Goal: Task Accomplishment & Management: Manage account settings

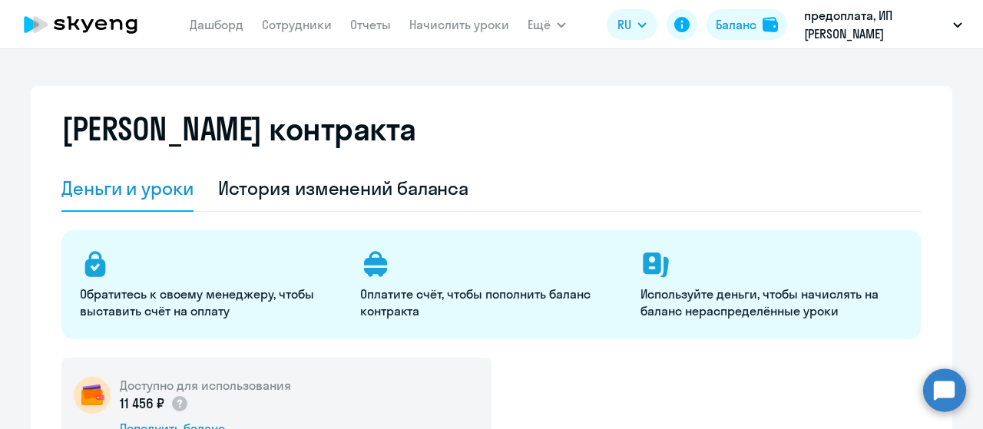
select select "english_adult_not_native_speaker"
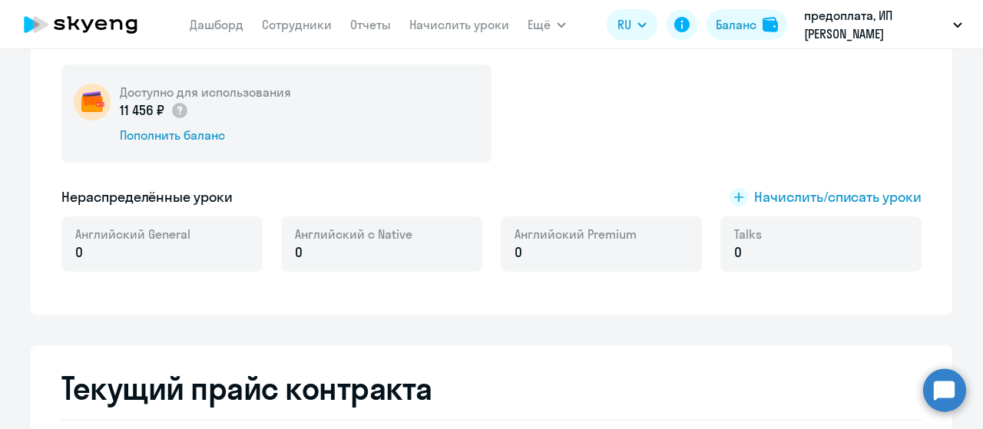
scroll to position [154, 0]
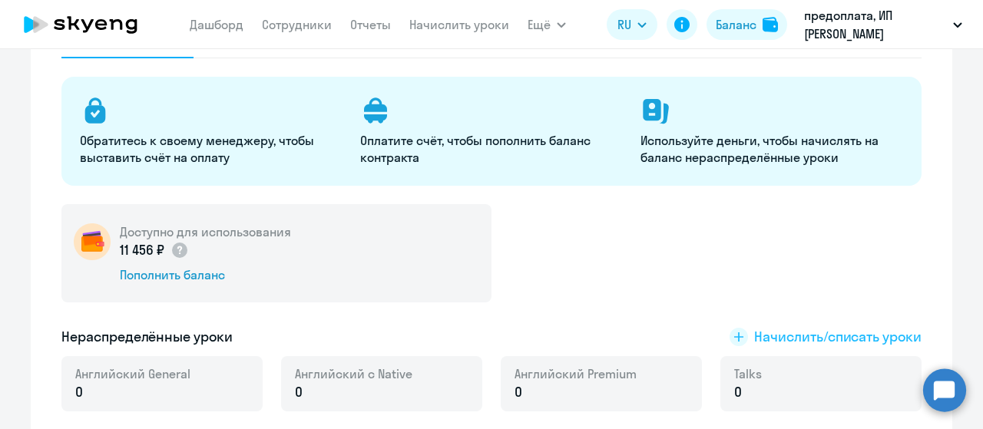
click at [866, 332] on span "Начислить/списать уроки" at bounding box center [837, 337] width 167 height 20
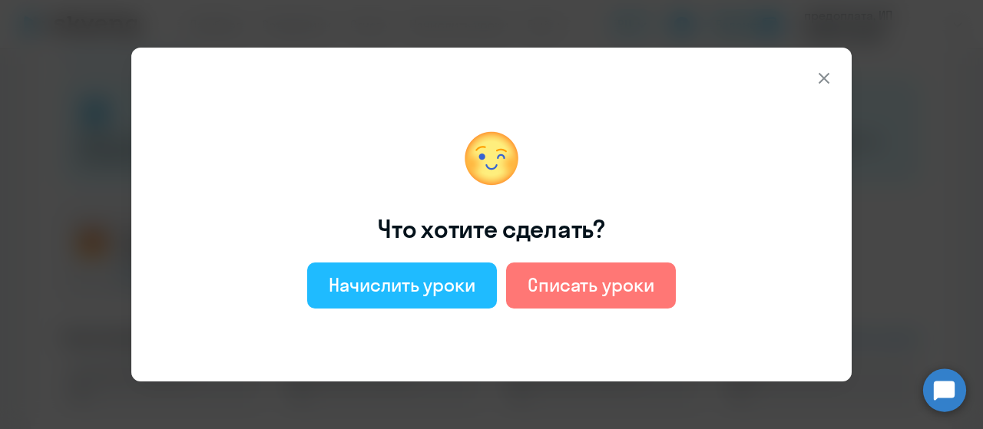
click at [429, 283] on div "Начислить уроки" at bounding box center [402, 285] width 147 height 25
select select "english_adult_not_native_speaker"
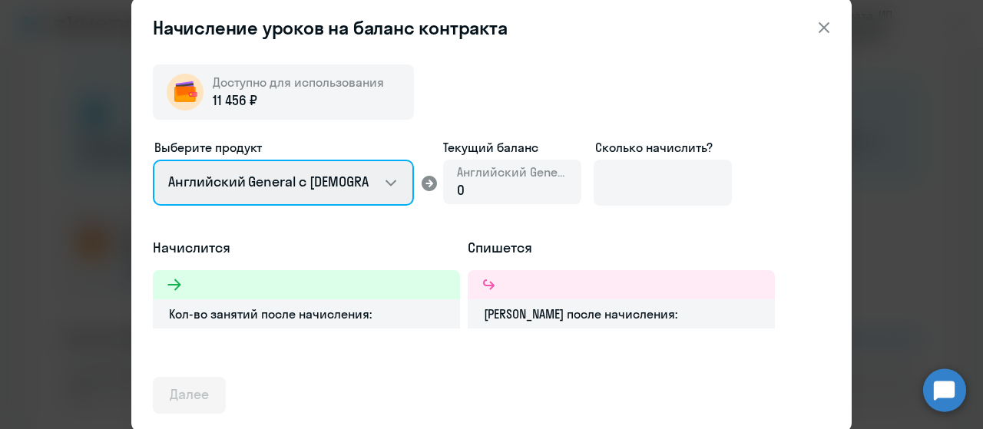
click at [397, 187] on select "Английский General с [DEMOGRAPHIC_DATA] преподавателем Английский General с [DE…" at bounding box center [283, 183] width 261 height 46
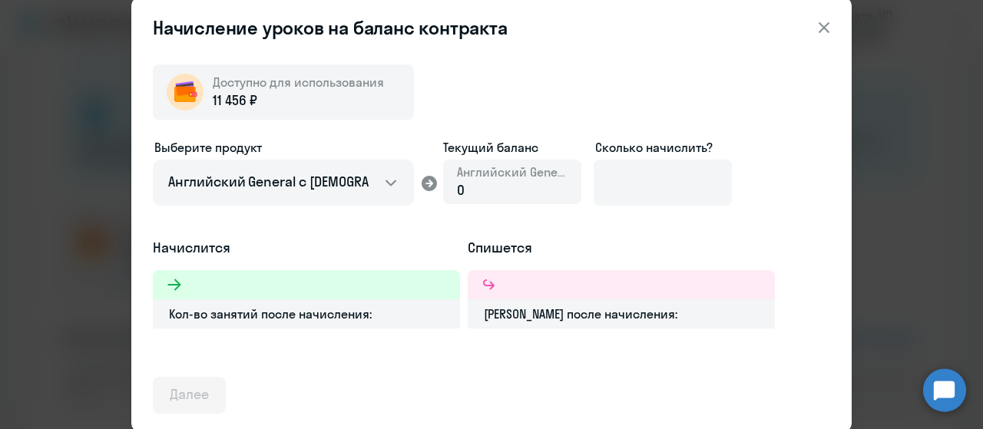
click at [564, 85] on div "Доступно для использования 11 456 ₽ Выберите продукт Английский General с русск…" at bounding box center [491, 233] width 677 height 362
click at [488, 187] on div "0" at bounding box center [512, 190] width 111 height 20
click at [463, 185] on span "0" at bounding box center [461, 190] width 8 height 18
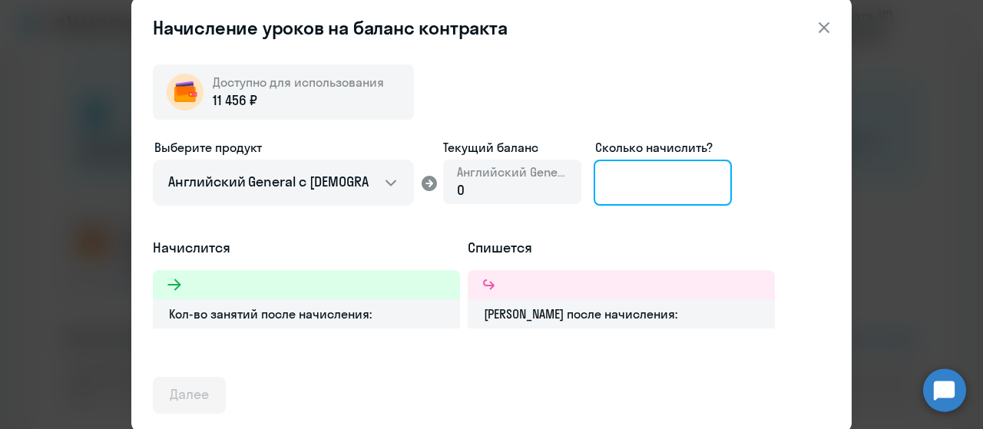
click at [683, 169] on input at bounding box center [662, 183] width 138 height 46
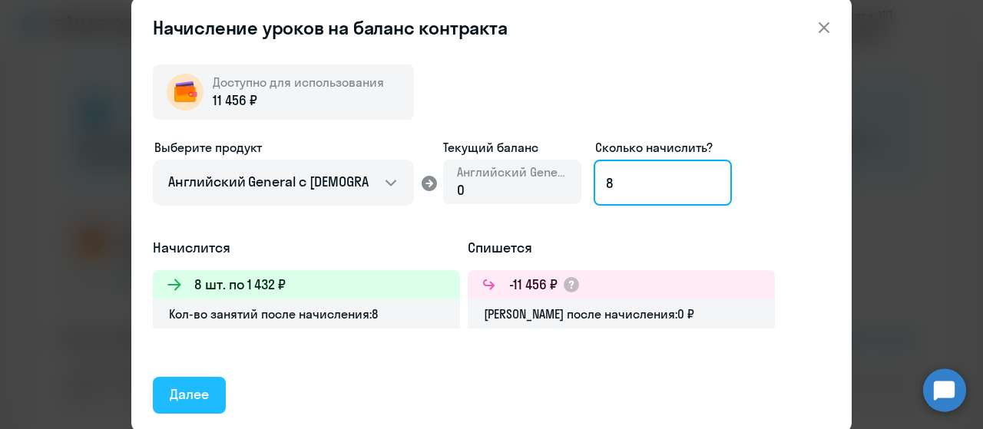
type input "8"
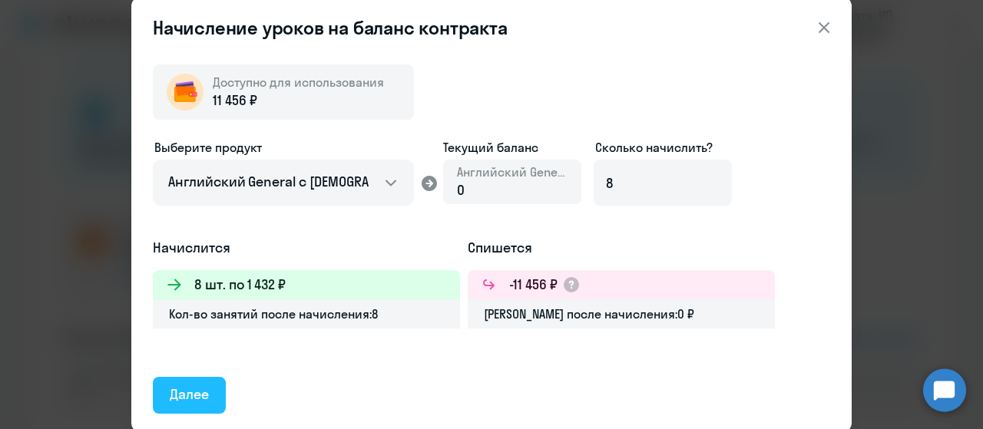
click at [186, 398] on div "Далее" at bounding box center [189, 395] width 39 height 20
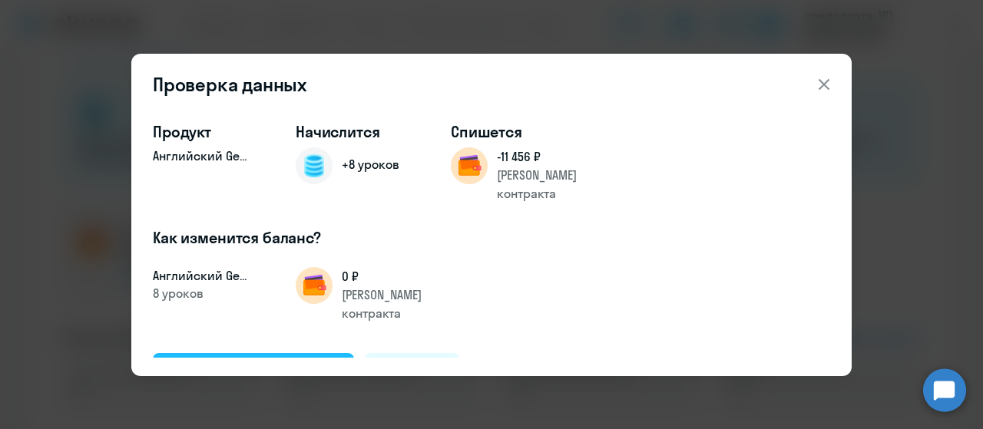
click at [250, 361] on div "Подтвердить и начислить" at bounding box center [253, 371] width 167 height 20
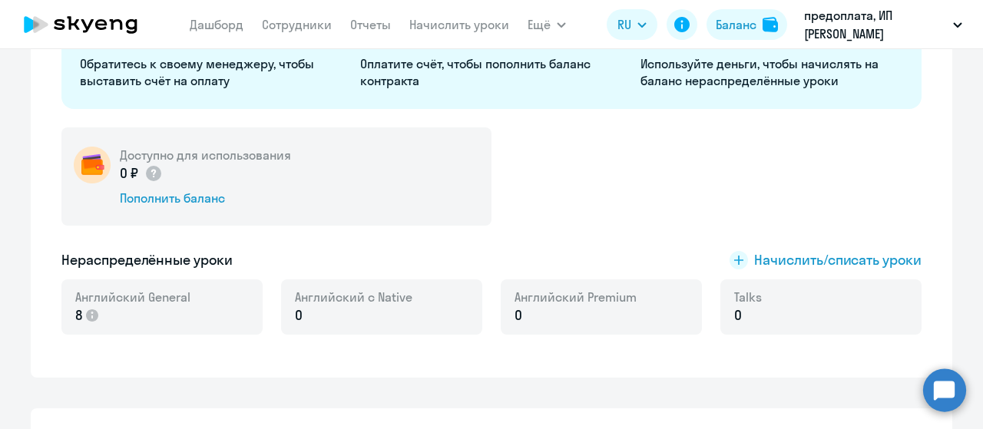
scroll to position [0, 0]
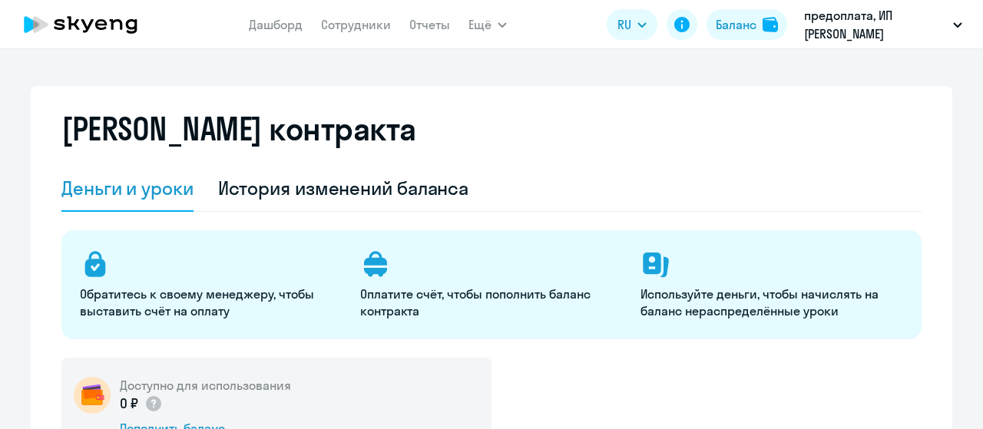
select select "english_adult_not_native_speaker"
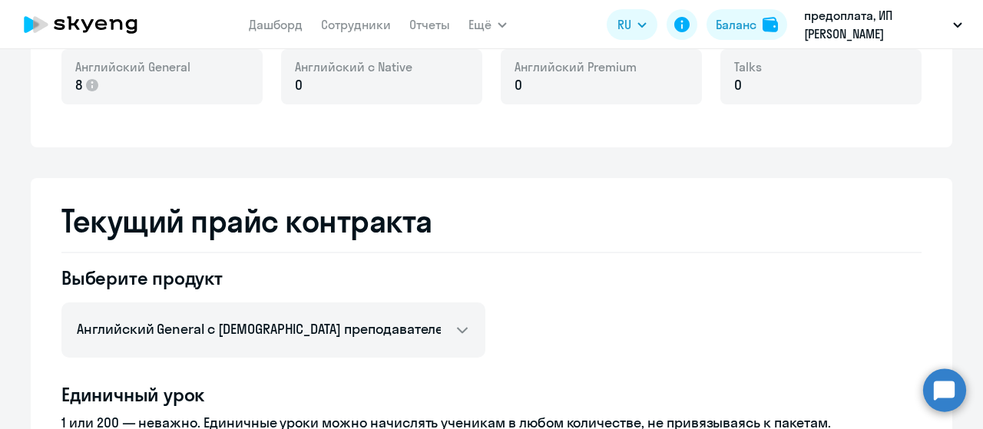
scroll to position [307, 0]
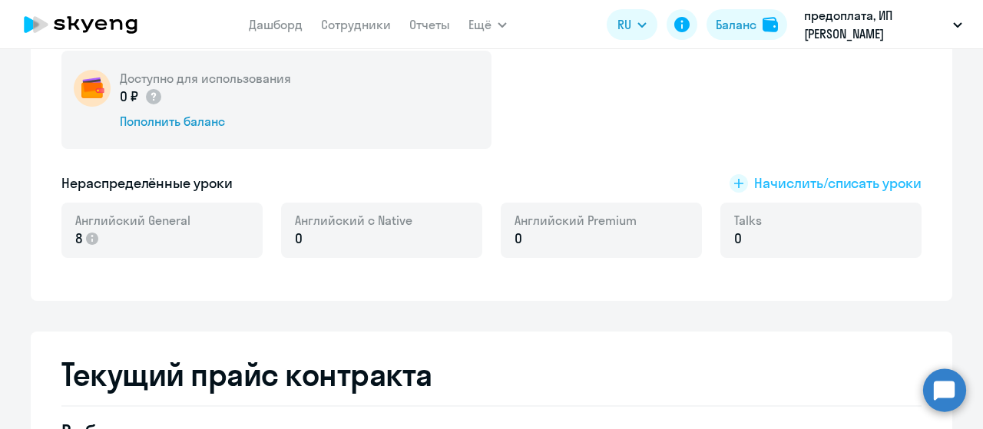
click at [800, 178] on span "Начислить/списать уроки" at bounding box center [837, 184] width 167 height 20
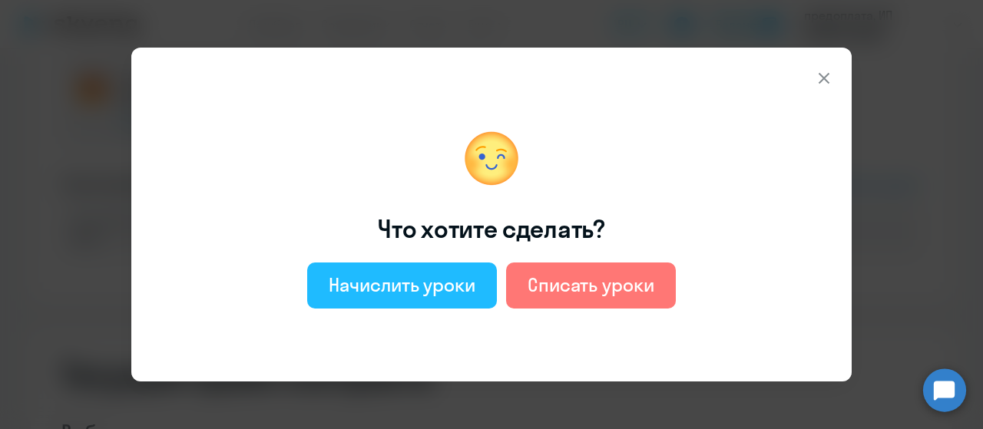
click at [360, 289] on div "Начислить уроки" at bounding box center [402, 285] width 147 height 25
select select "english_adult_not_native_speaker"
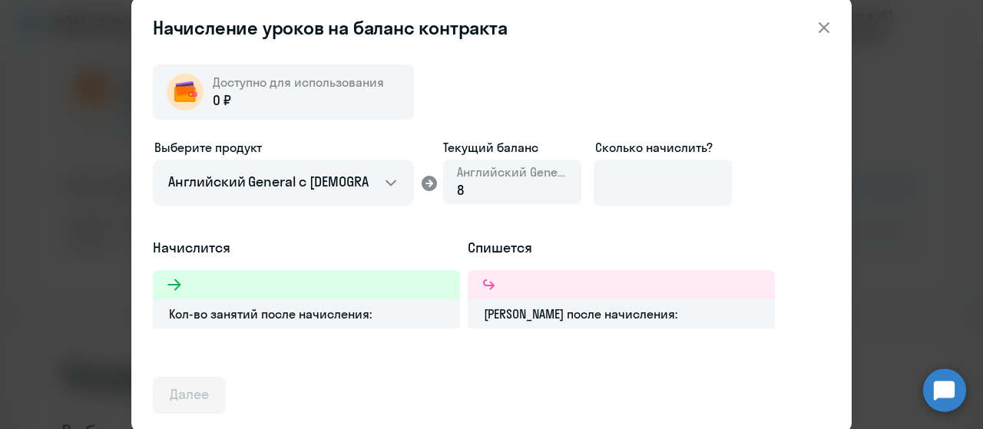
drag, startPoint x: 825, startPoint y: 25, endPoint x: 802, endPoint y: 48, distance: 32.6
click at [825, 25] on icon at bounding box center [823, 27] width 11 height 11
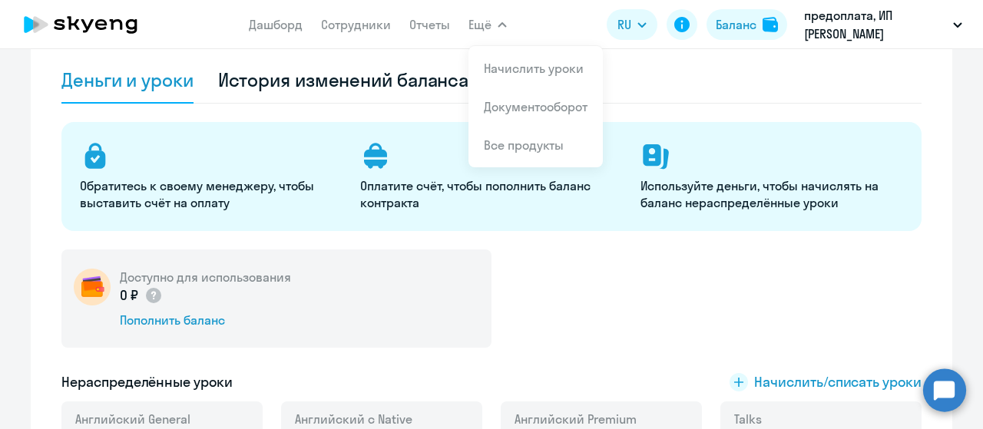
scroll to position [0, 0]
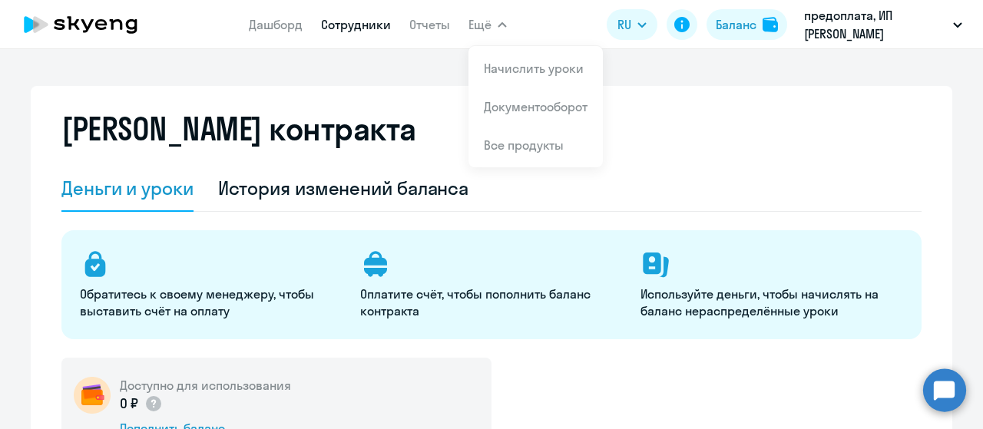
click at [349, 21] on link "Сотрудники" at bounding box center [356, 24] width 70 height 15
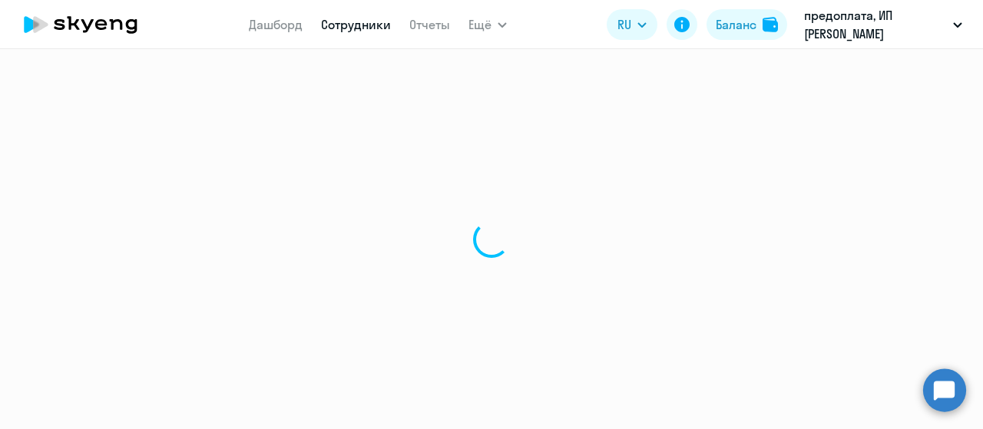
select select "30"
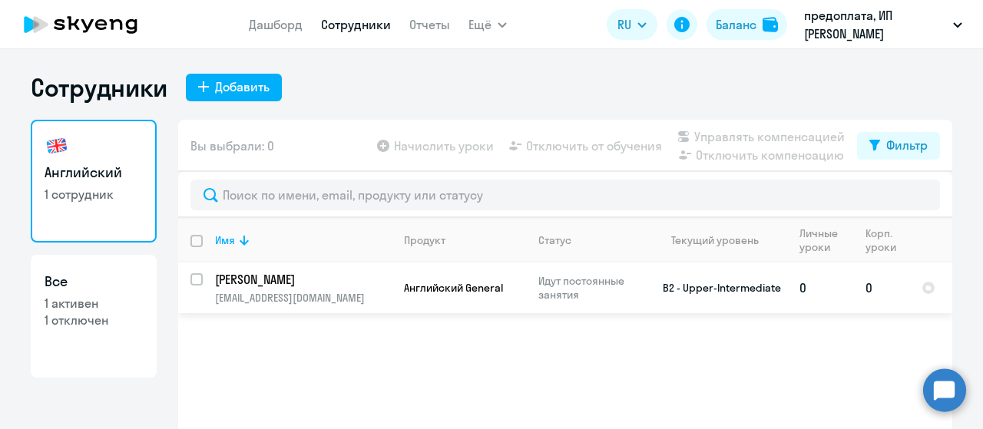
click at [193, 279] on input "select row 11011565" at bounding box center [205, 288] width 31 height 31
checkbox input "true"
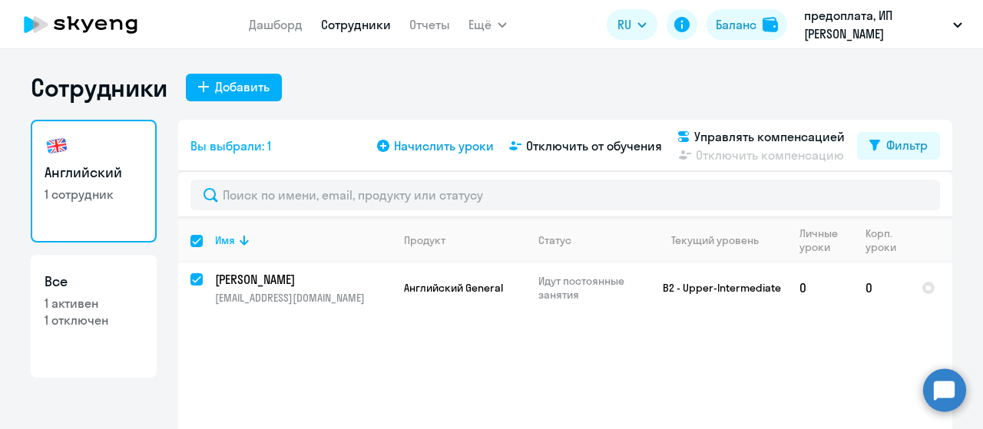
click at [451, 151] on span "Начислить уроки" at bounding box center [444, 146] width 100 height 18
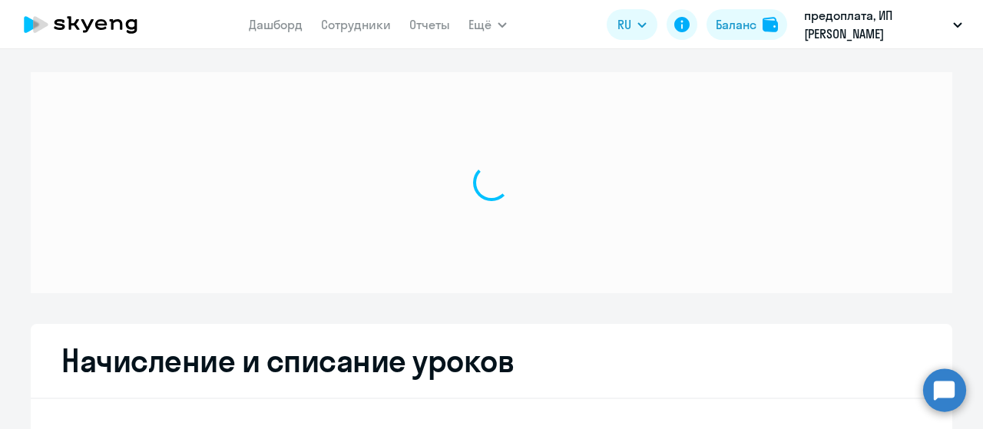
select select "10"
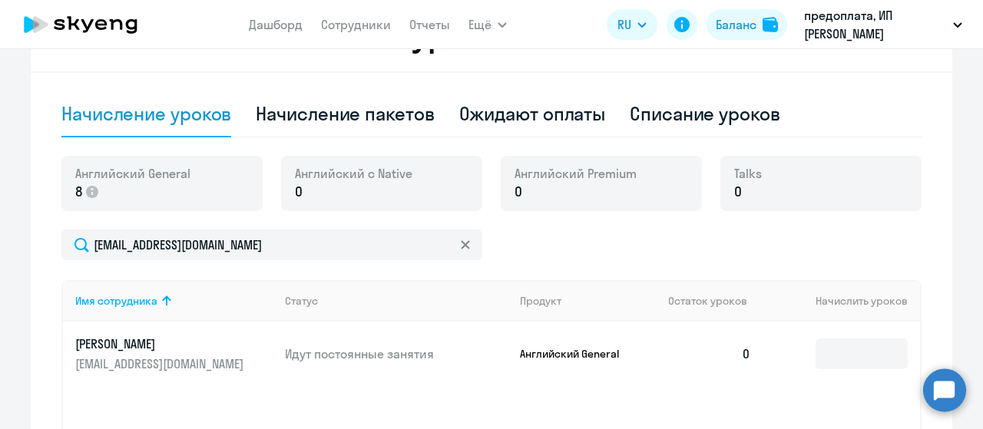
scroll to position [461, 0]
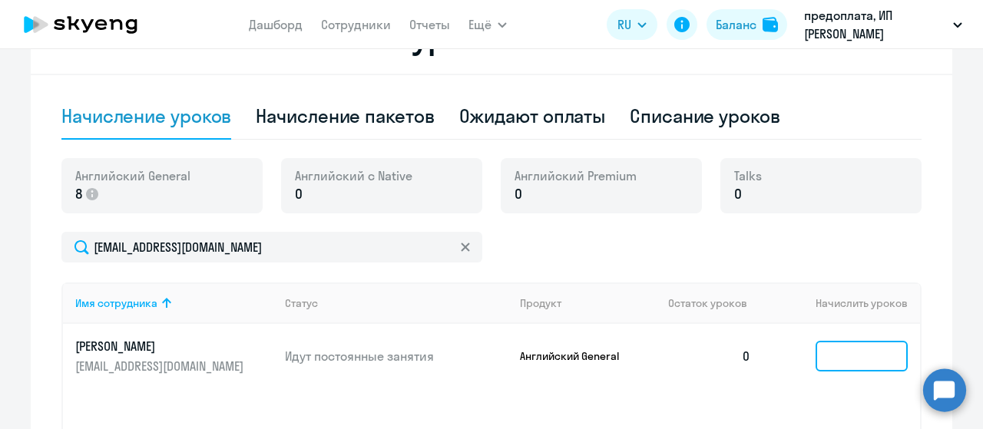
click at [874, 346] on input at bounding box center [861, 356] width 92 height 31
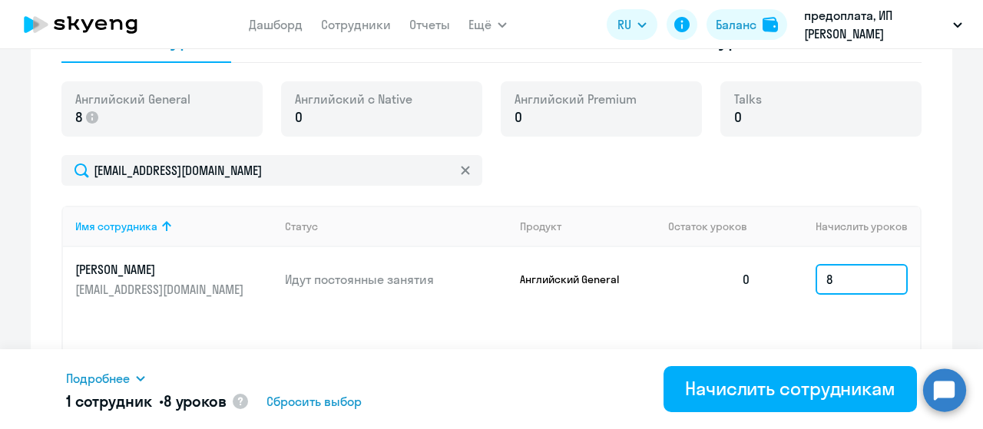
scroll to position [614, 0]
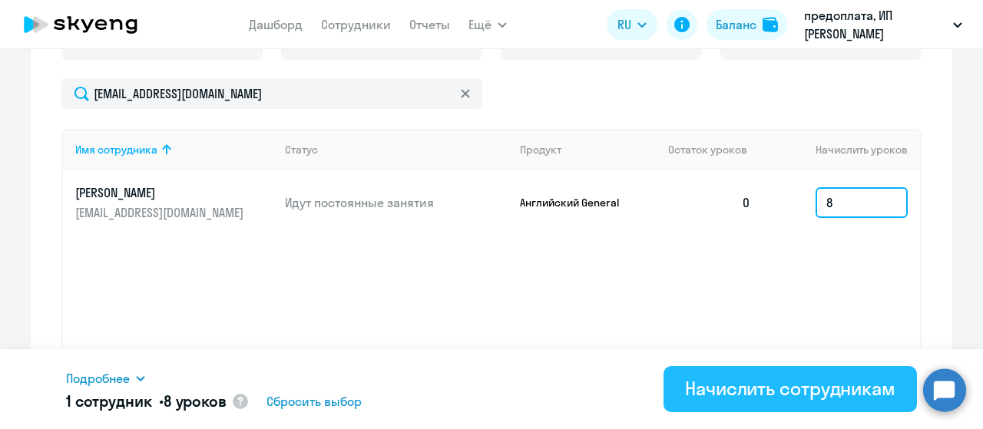
type input "8"
click at [797, 379] on div "Начислить сотрудникам" at bounding box center [790, 388] width 210 height 25
